Goal: Navigation & Orientation: Find specific page/section

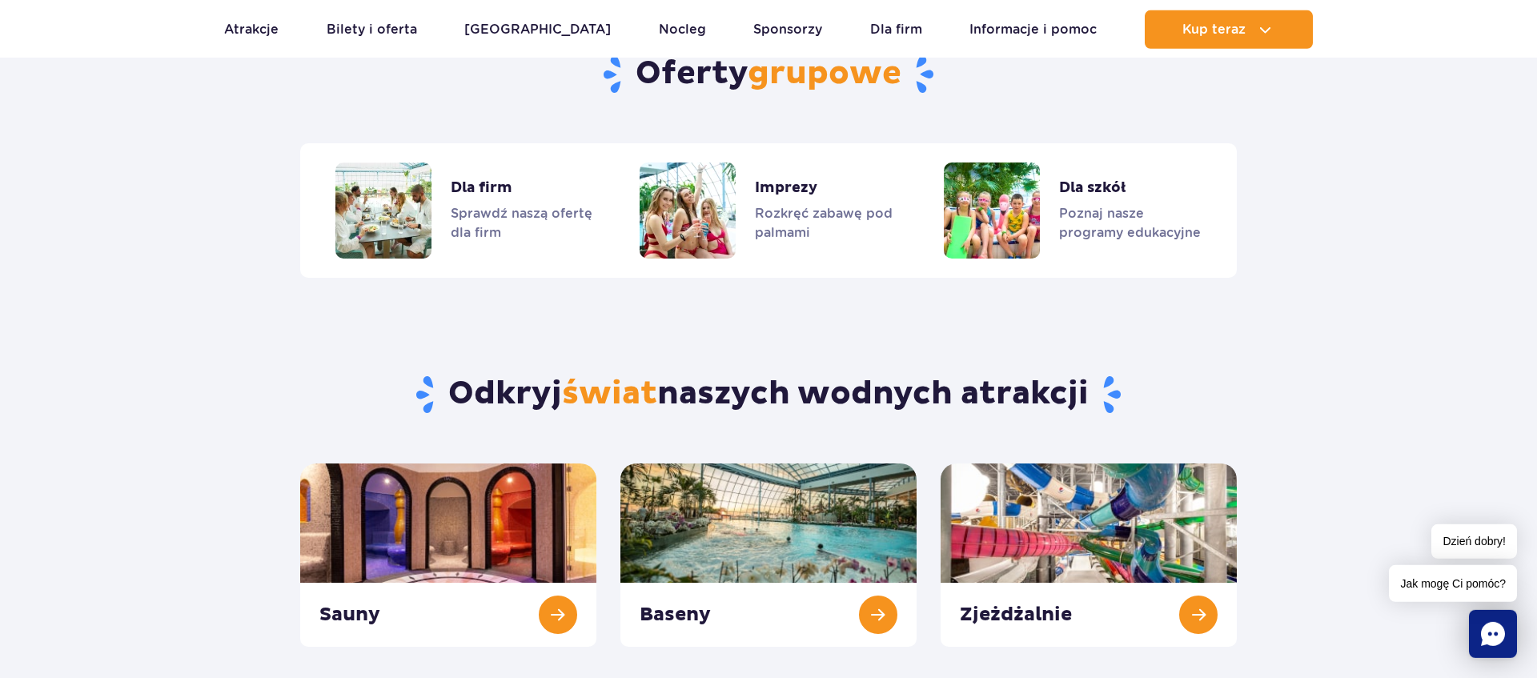
scroll to position [1633, 0]
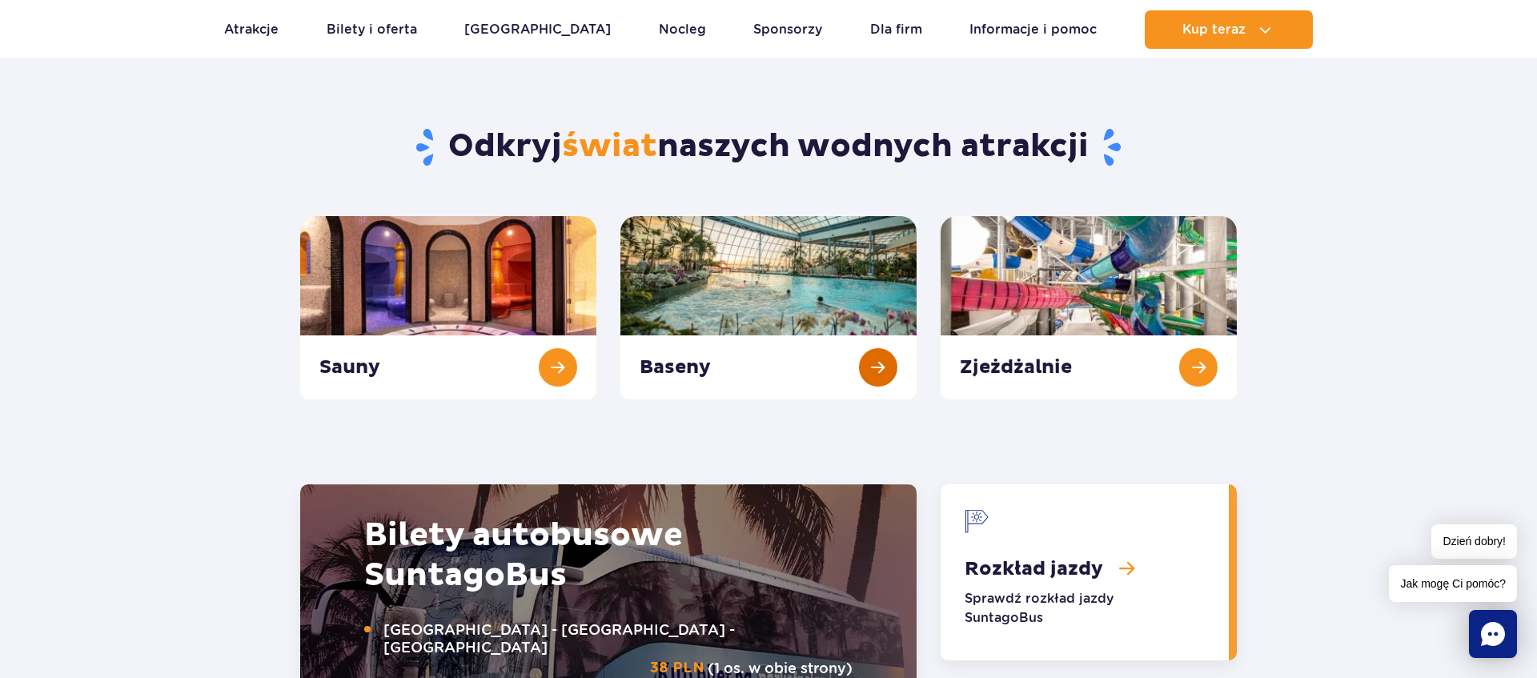
click at [788, 271] on link "Baseny" at bounding box center [768, 307] width 296 height 183
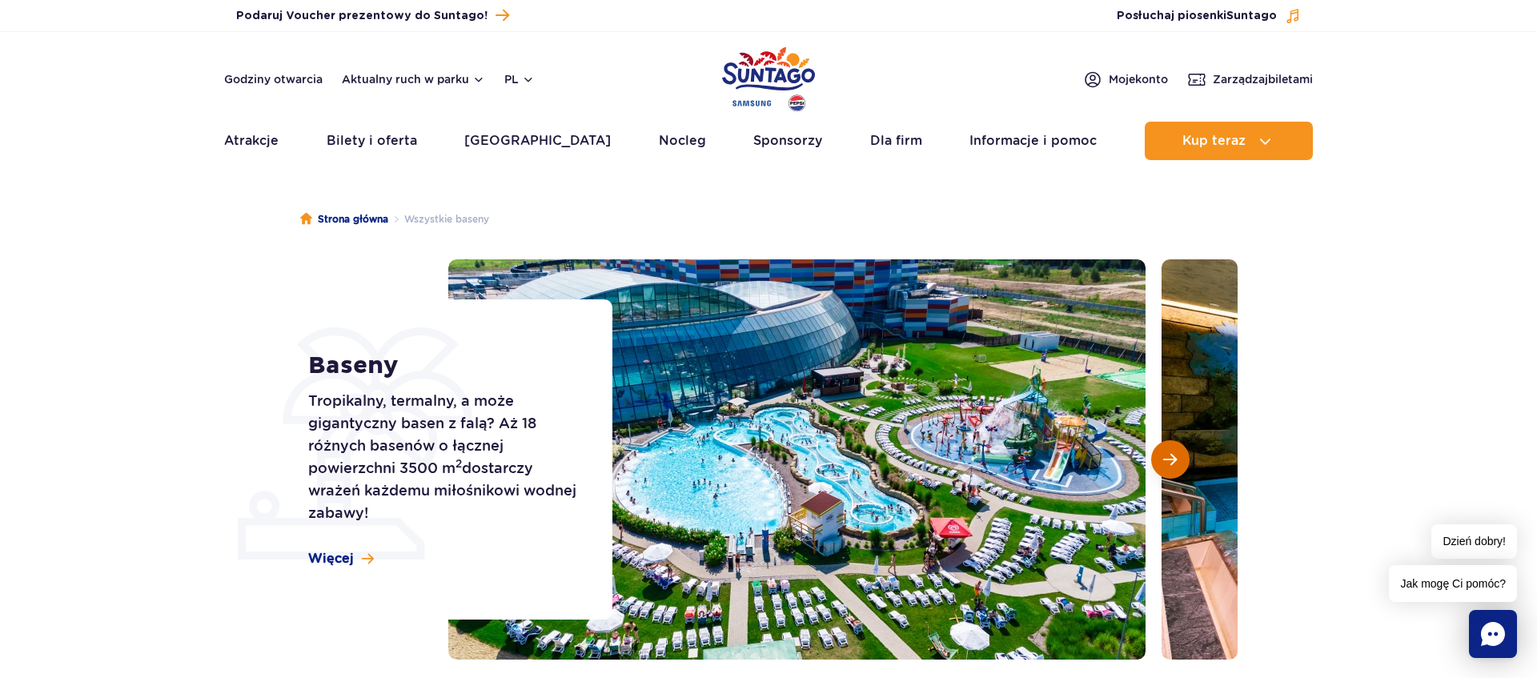
click at [1177, 463] on button "Następny slajd" at bounding box center [1170, 459] width 38 height 38
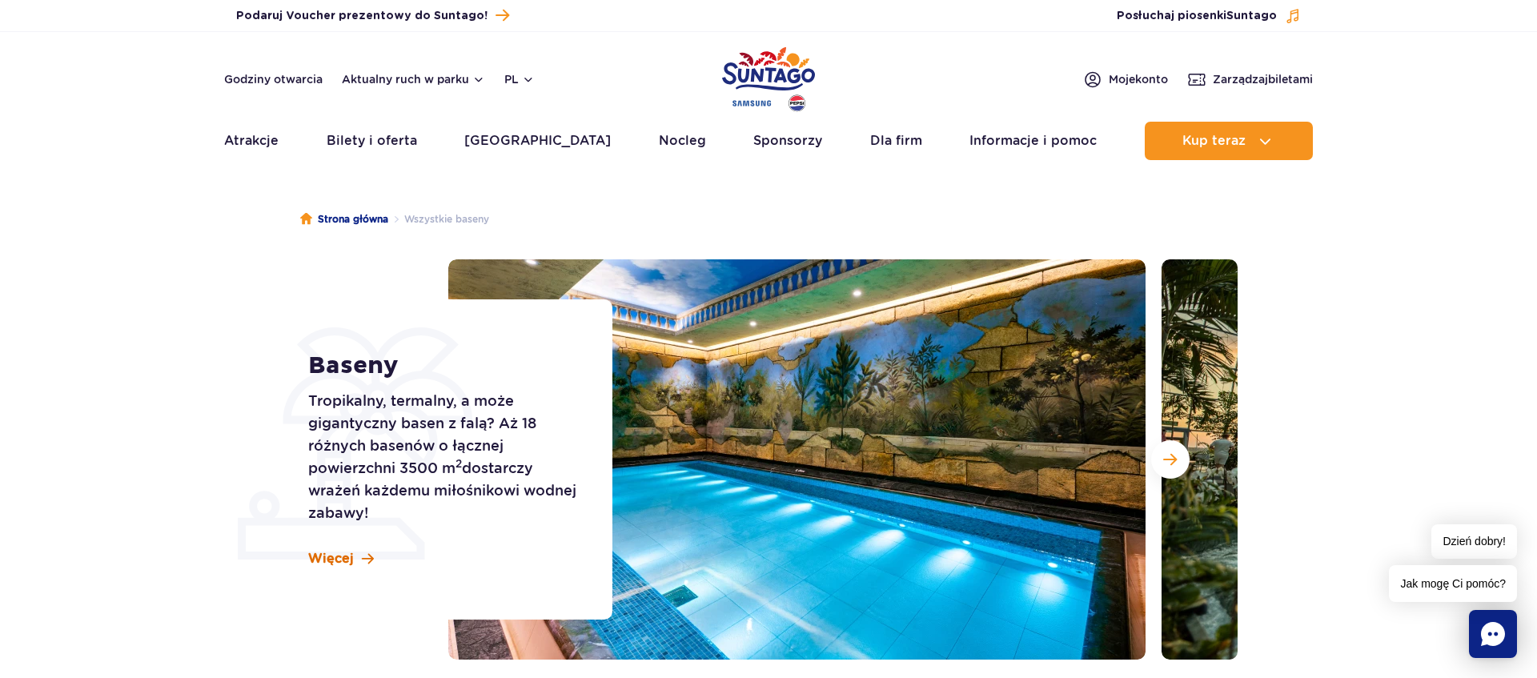
click at [329, 558] on span "Więcej" at bounding box center [331, 559] width 46 height 18
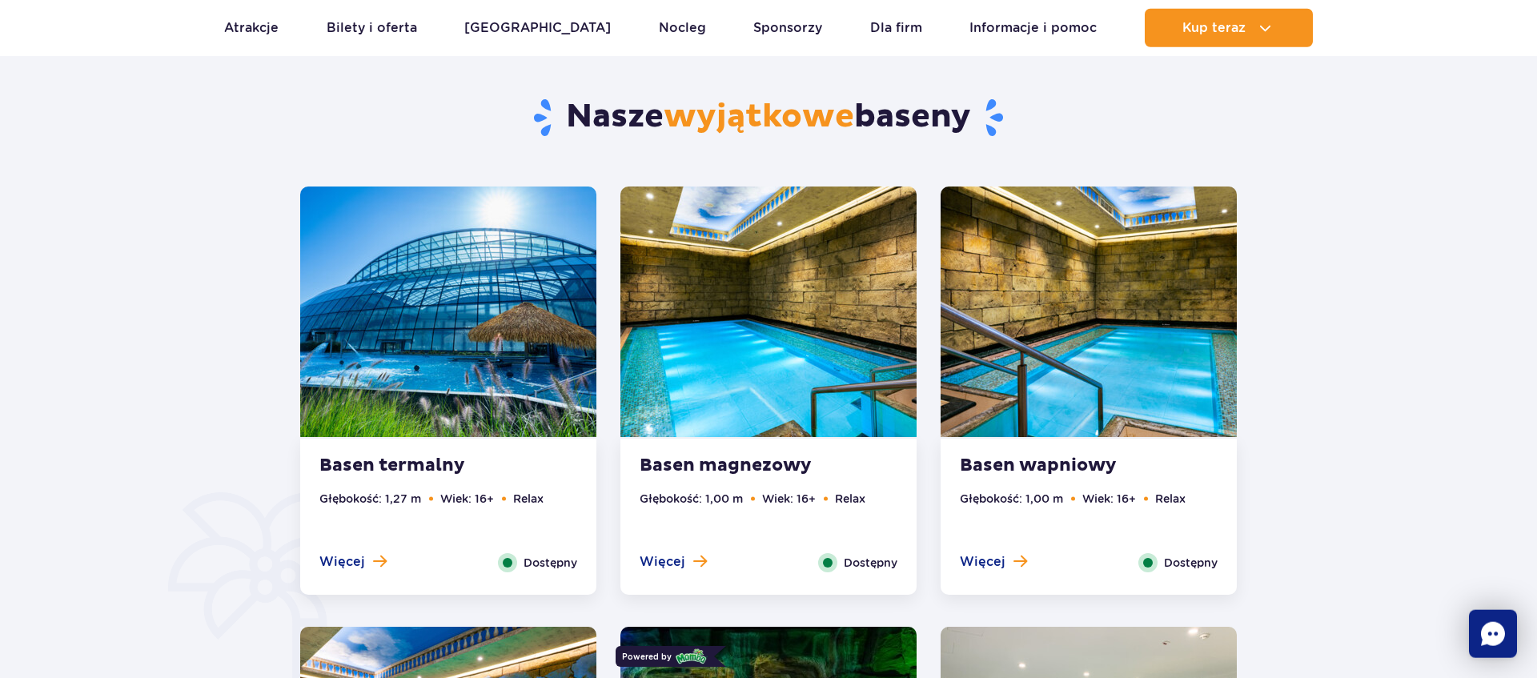
scroll to position [807, 0]
click at [731, 328] on img at bounding box center [768, 311] width 296 height 251
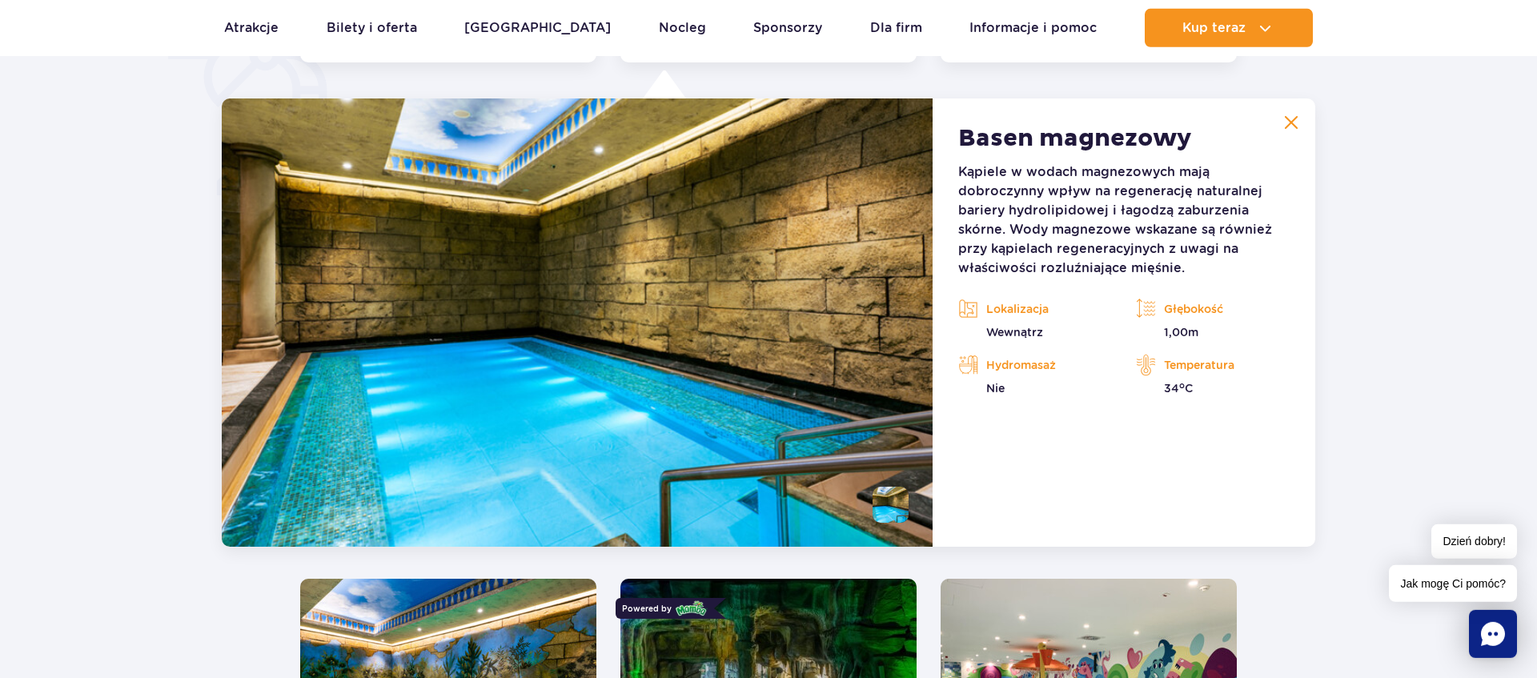
scroll to position [1341, 0]
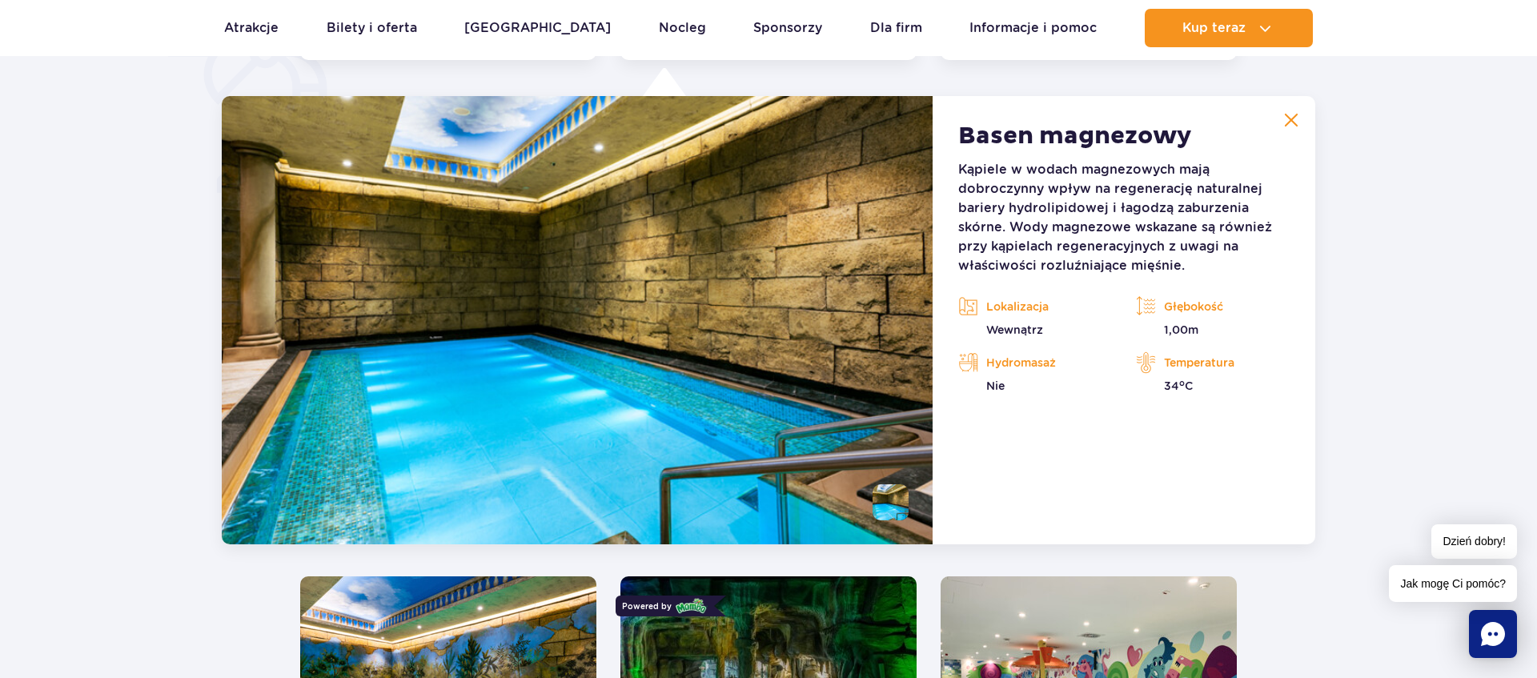
click at [535, 160] on img at bounding box center [577, 320] width 711 height 448
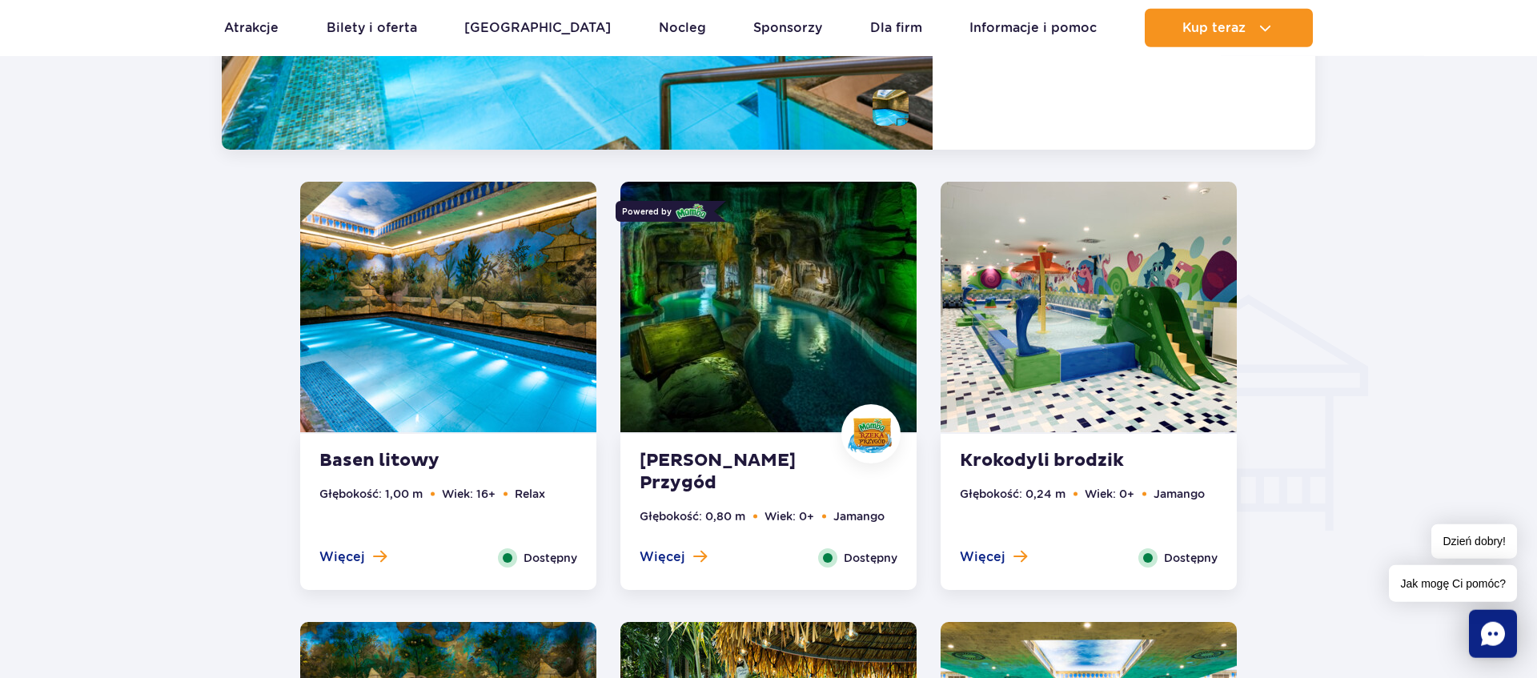
scroll to position [1749, 0]
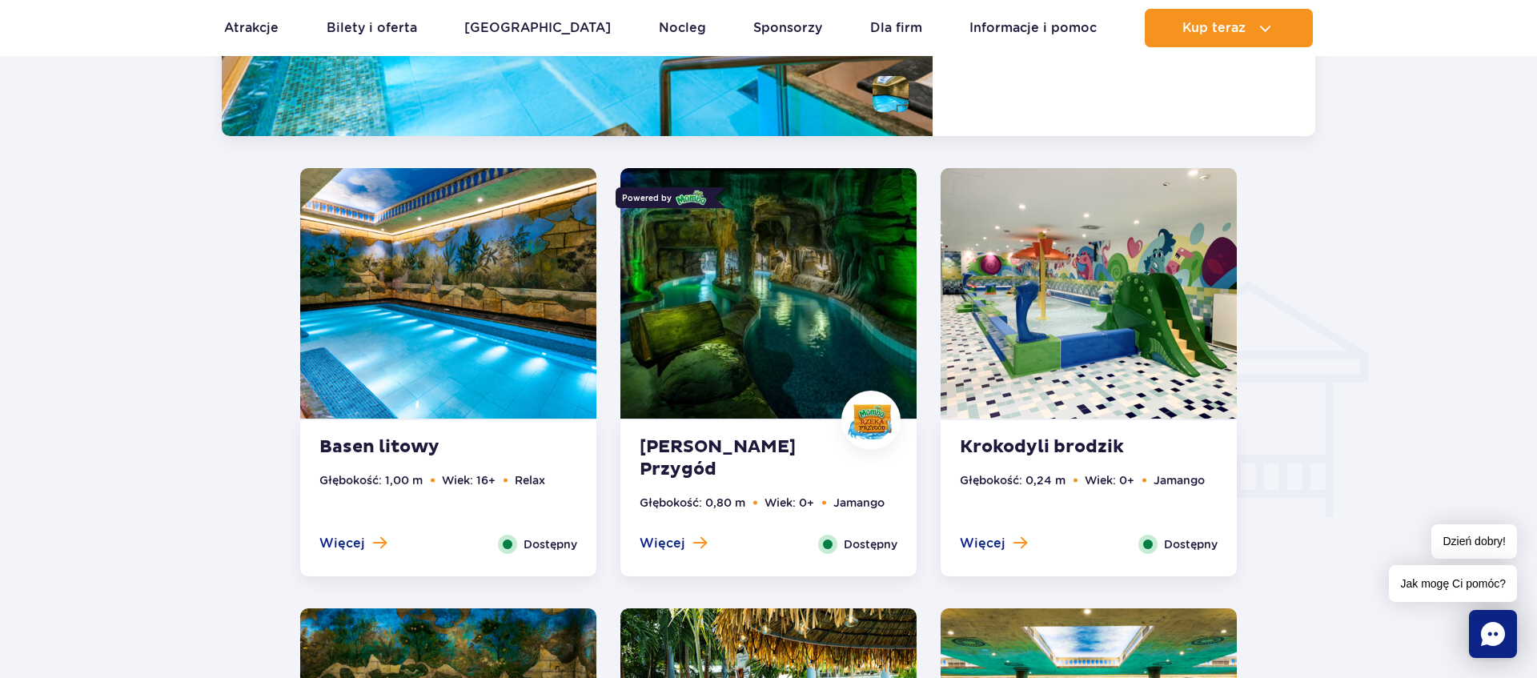
click at [427, 238] on img at bounding box center [448, 293] width 296 height 251
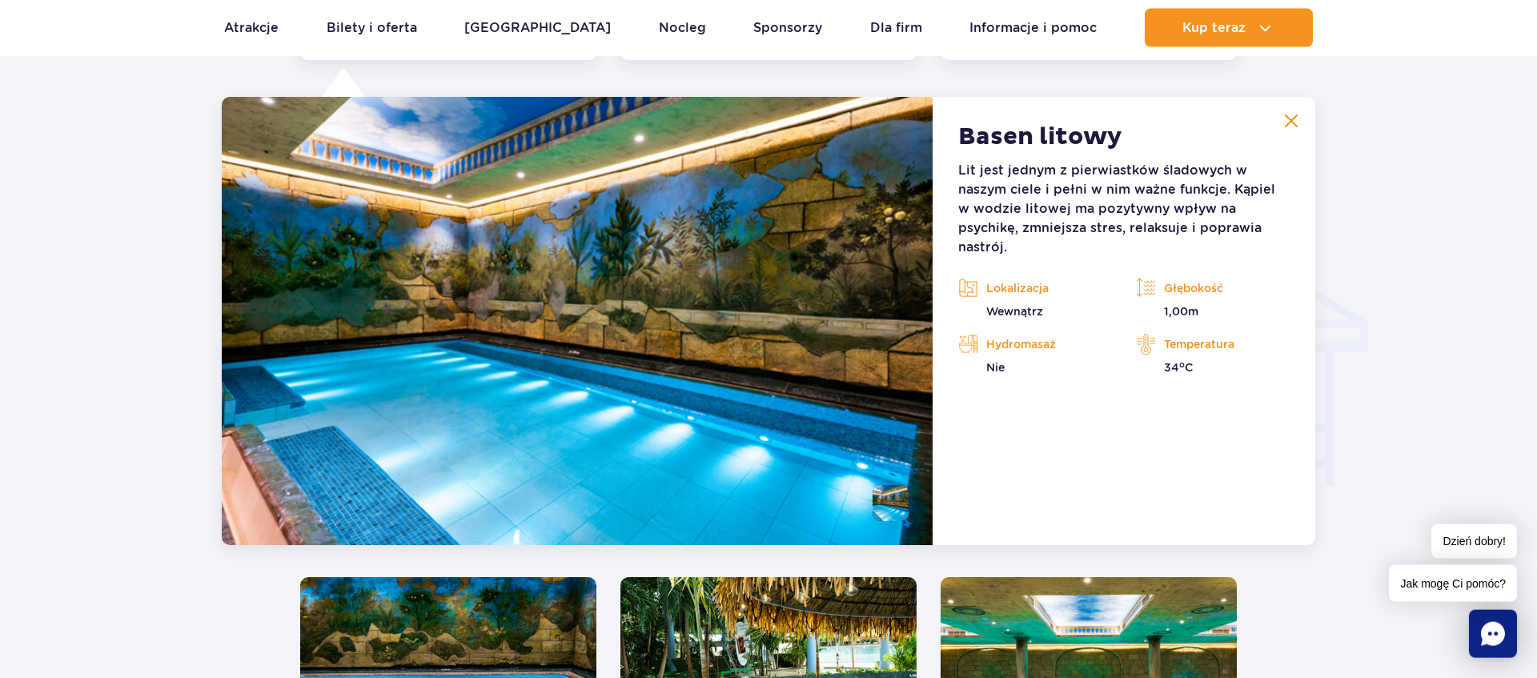
scroll to position [1781, 0]
